Goal: Information Seeking & Learning: Learn about a topic

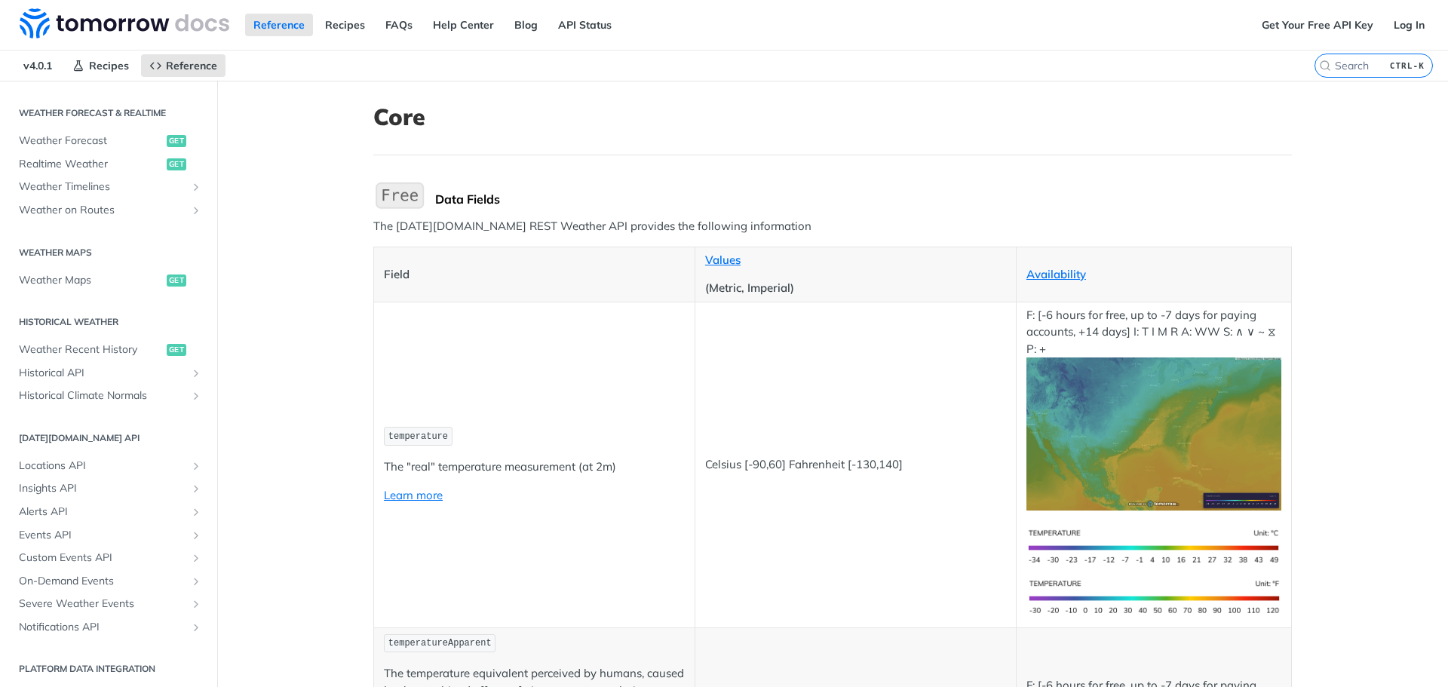
scroll to position [686, 0]
click at [136, 666] on h2 "Platform DATA integration" at bounding box center [108, 666] width 195 height 14
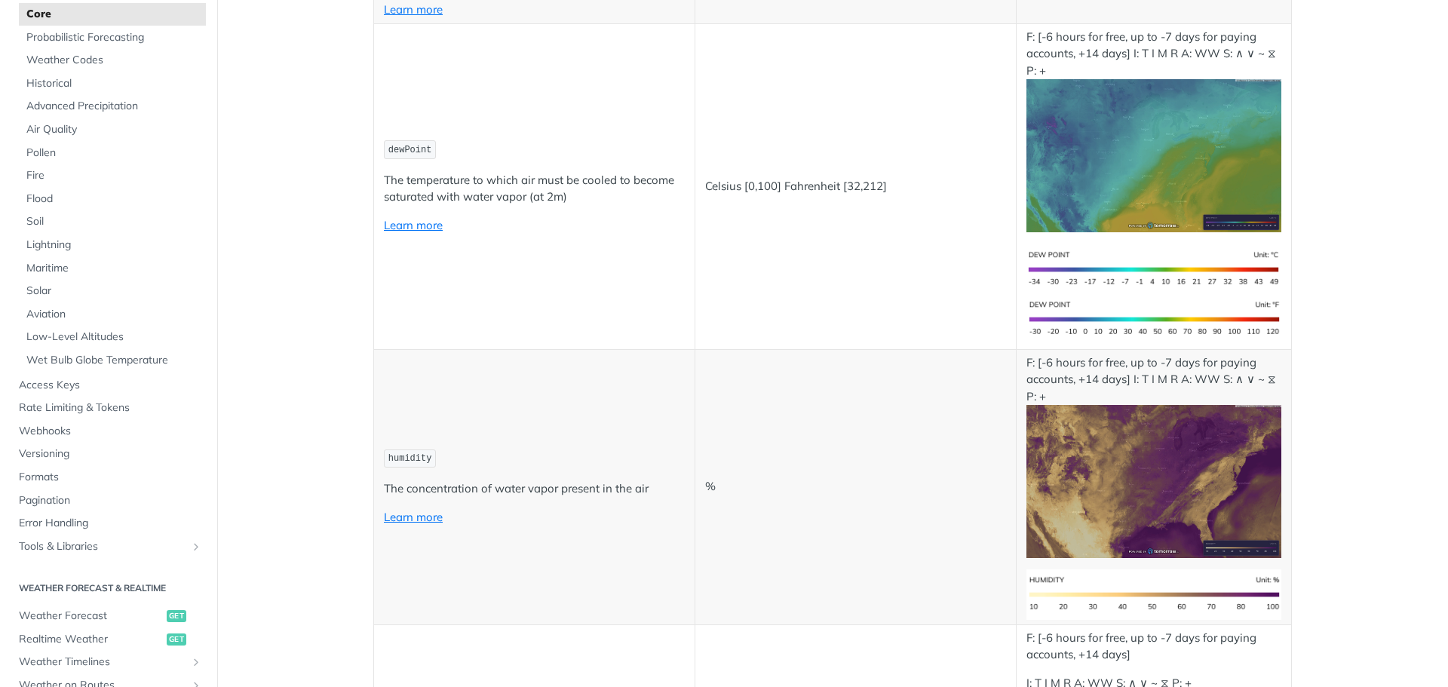
scroll to position [124, 0]
click at [42, 222] on span "Soil" at bounding box center [114, 224] width 176 height 15
